Goal: Information Seeking & Learning: Learn about a topic

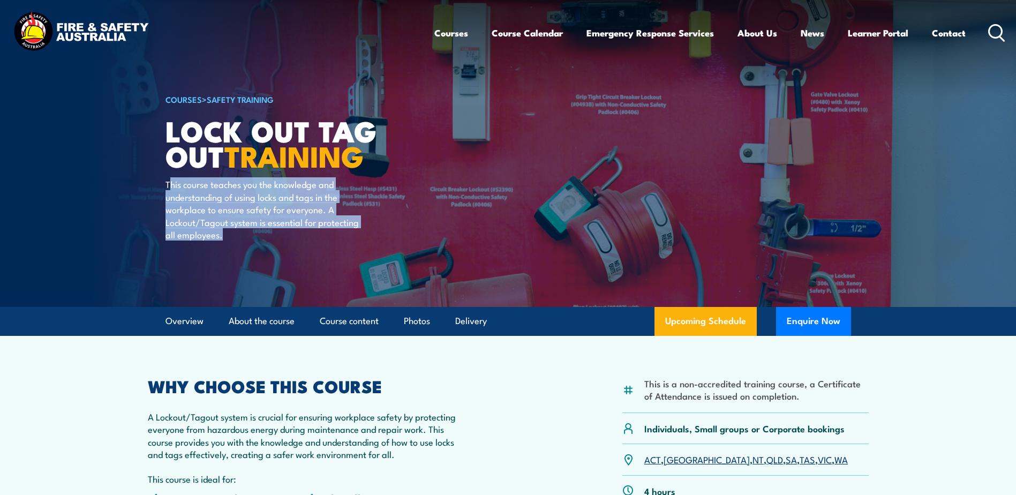
drag, startPoint x: 168, startPoint y: 183, endPoint x: 352, endPoint y: 236, distance: 191.6
click at [352, 236] on p "This course teaches you the knowledge and understanding of using locks and tags…" at bounding box center [263, 209] width 195 height 63
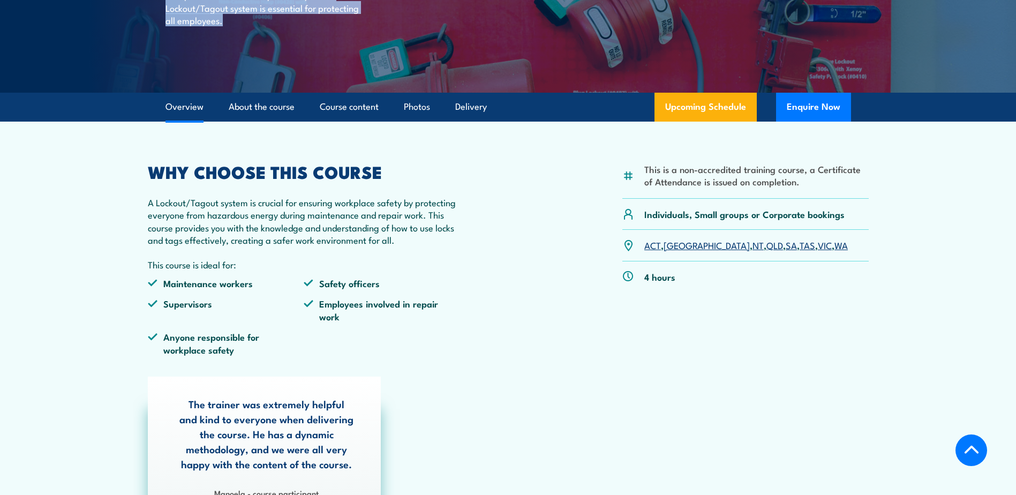
click at [834, 245] on link "WA" at bounding box center [840, 244] width 13 height 13
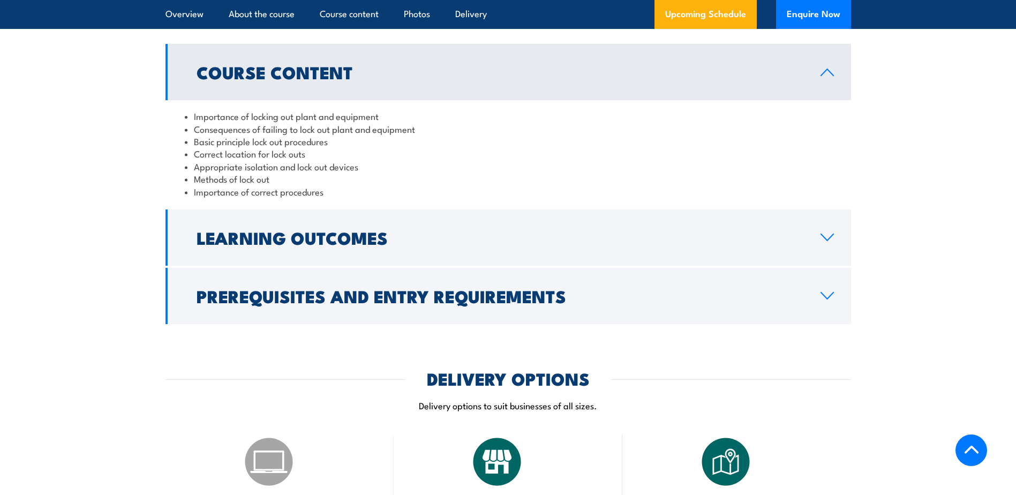
scroll to position [1071, 0]
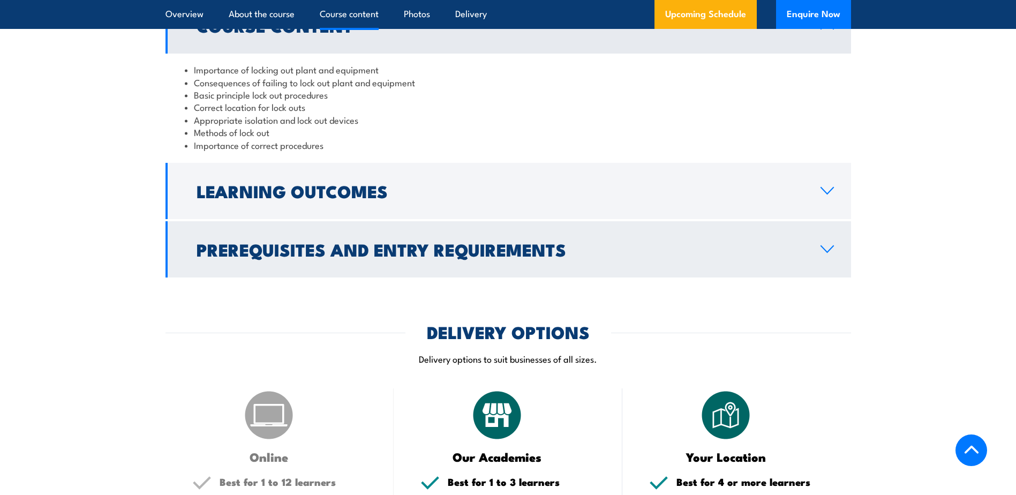
click at [829, 246] on icon at bounding box center [827, 249] width 14 height 9
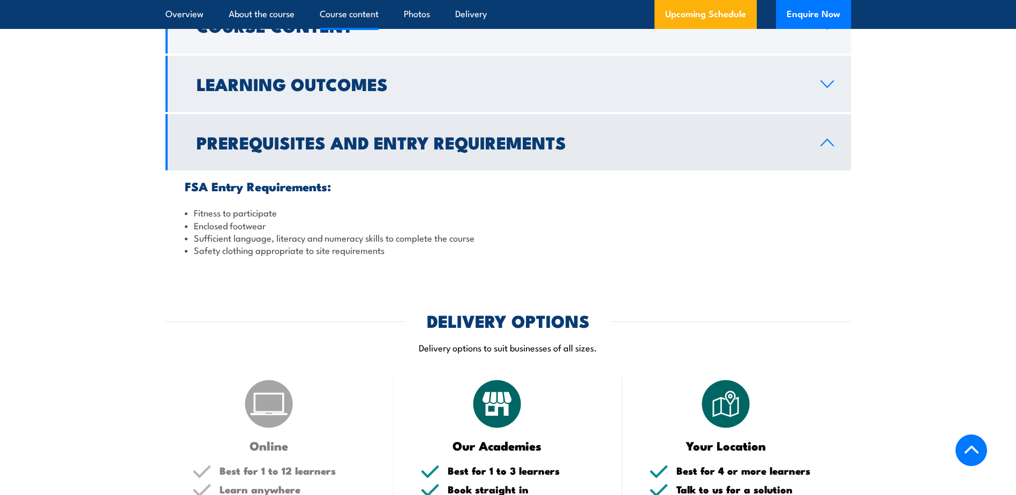
click at [830, 85] on icon at bounding box center [827, 84] width 12 height 6
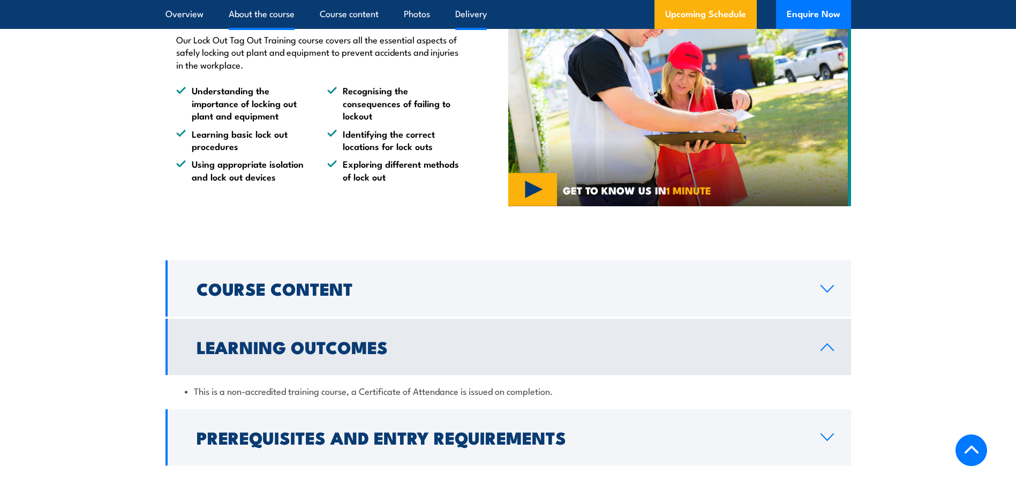
scroll to position [803, 0]
